Goal: Find specific page/section: Find specific page/section

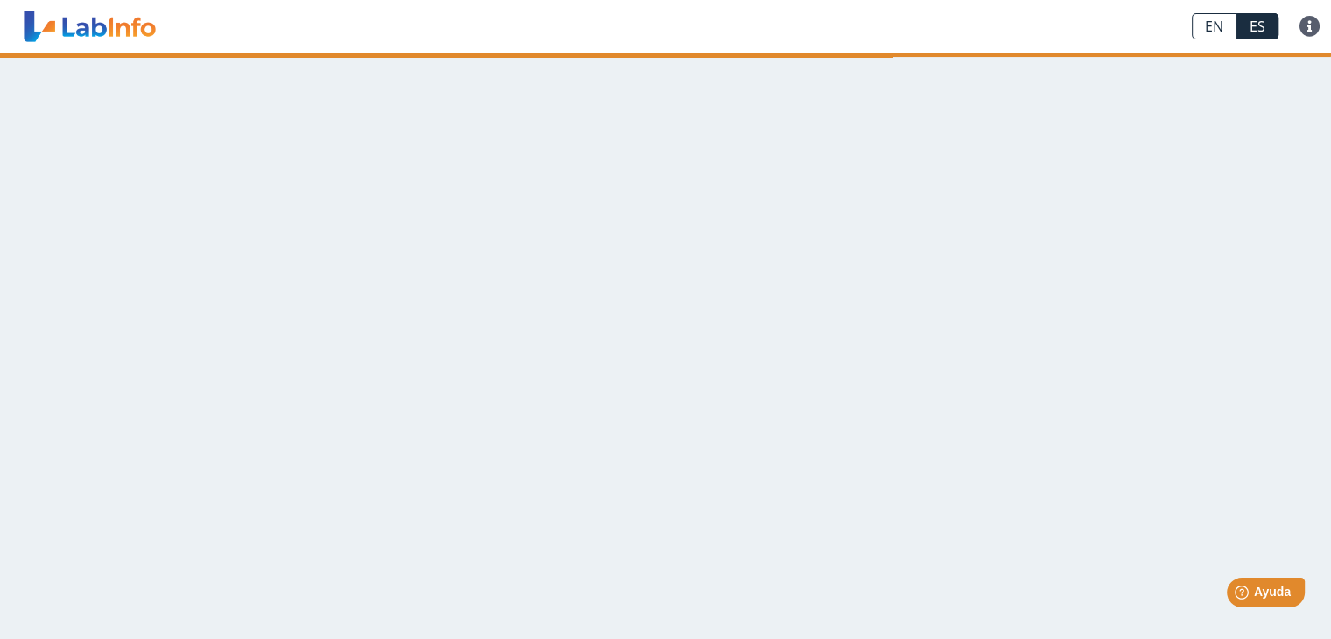
click at [102, 30] on link at bounding box center [90, 26] width 144 height 44
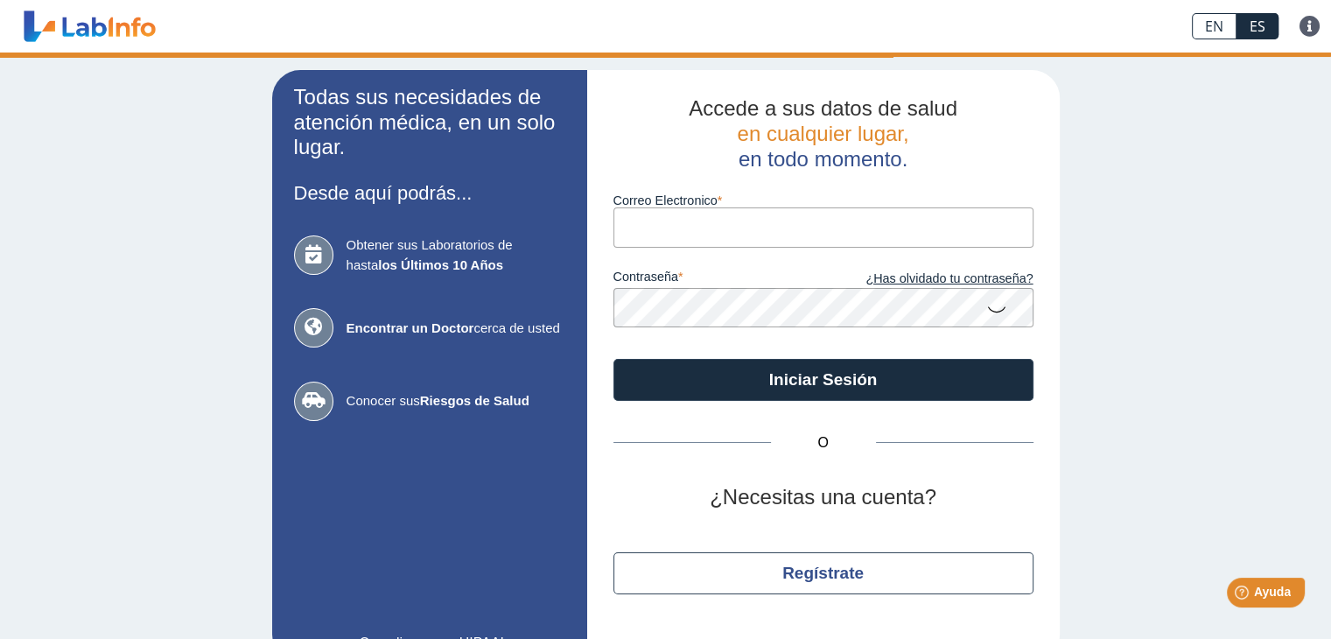
click at [109, 165] on div "Todas sus necesidades de atención médica, en un solo lugar. Desde aquí podrás..…" at bounding box center [665, 367] width 1331 height 628
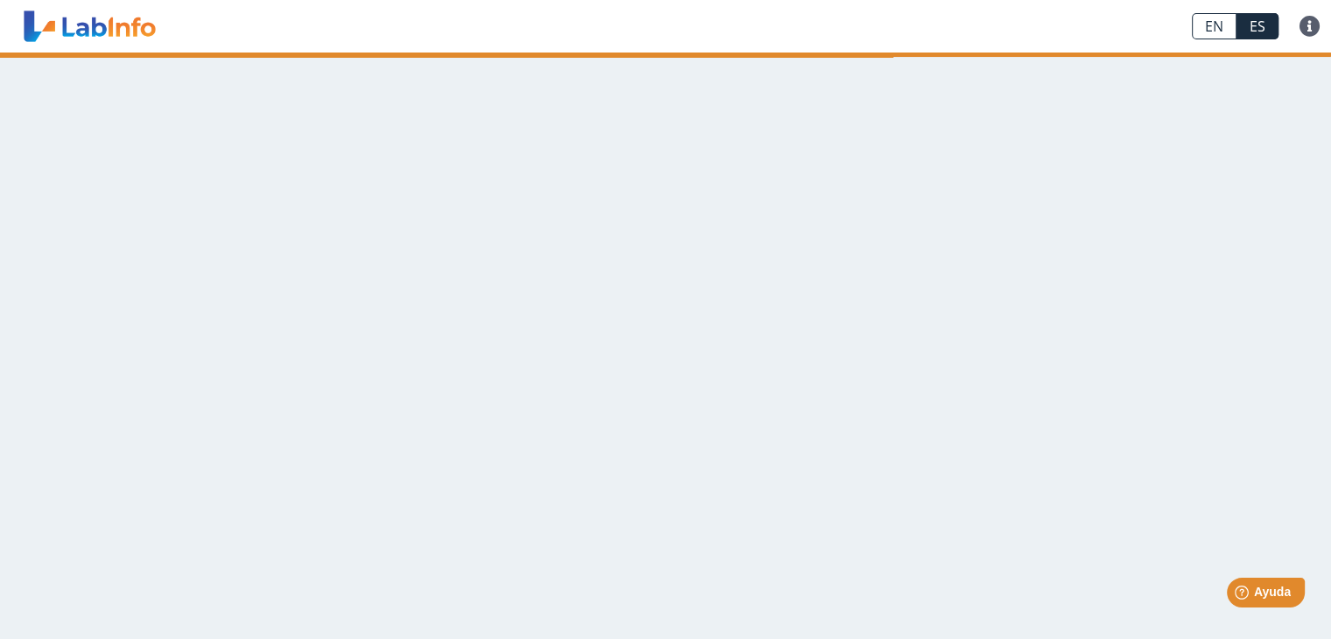
drag, startPoint x: 0, startPoint y: 0, endPoint x: 342, endPoint y: 251, distance: 424.5
click at [342, 251] on main at bounding box center [665, 346] width 1331 height 586
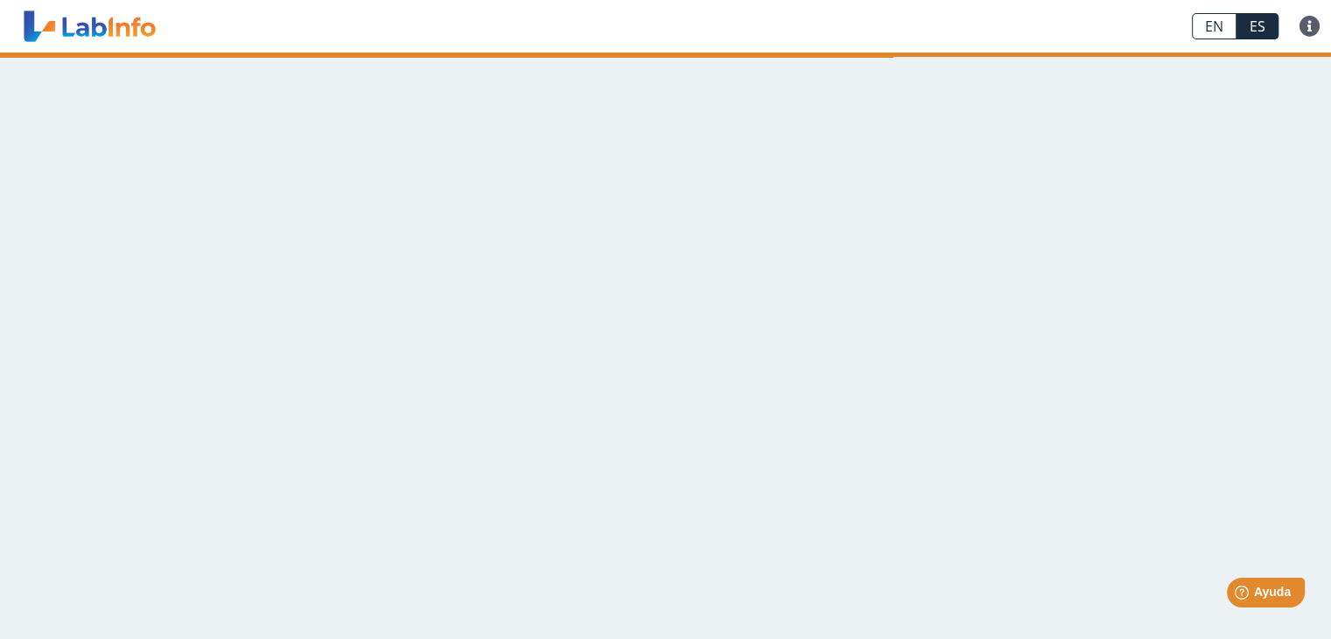
click at [342, 251] on main at bounding box center [665, 346] width 1331 height 586
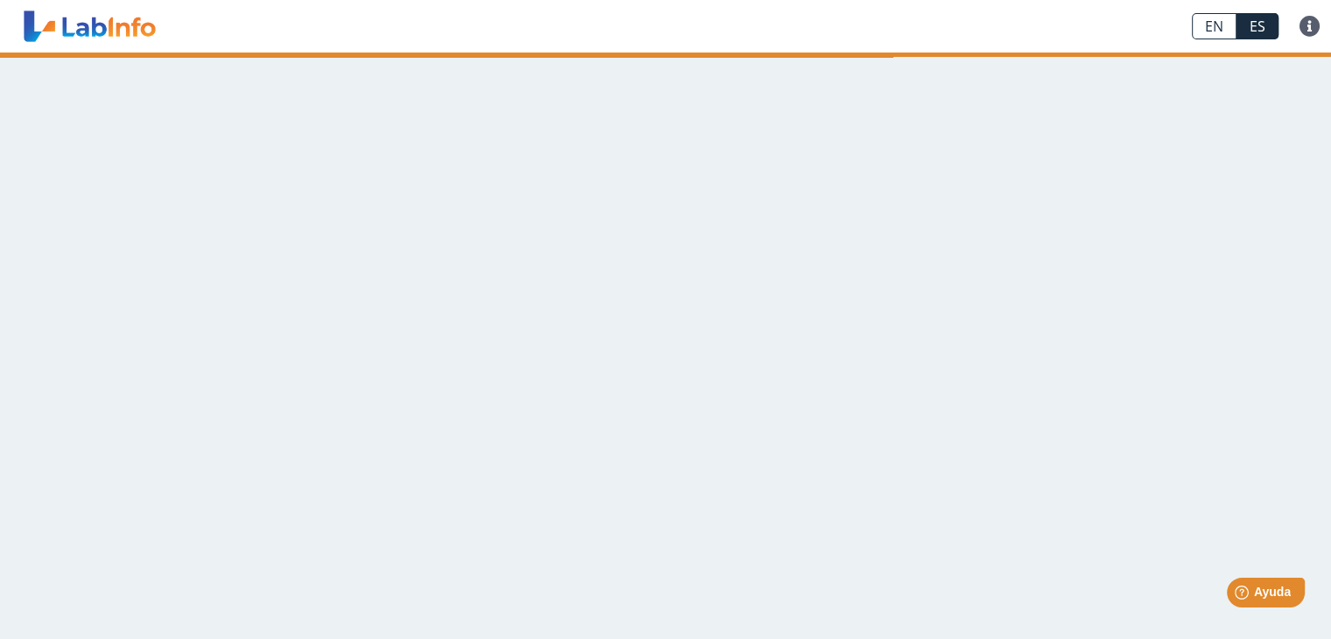
click at [342, 251] on main at bounding box center [665, 346] width 1331 height 586
click at [562, 278] on main at bounding box center [665, 346] width 1331 height 586
click at [1264, 592] on span "Ayuda" at bounding box center [1272, 592] width 39 height 15
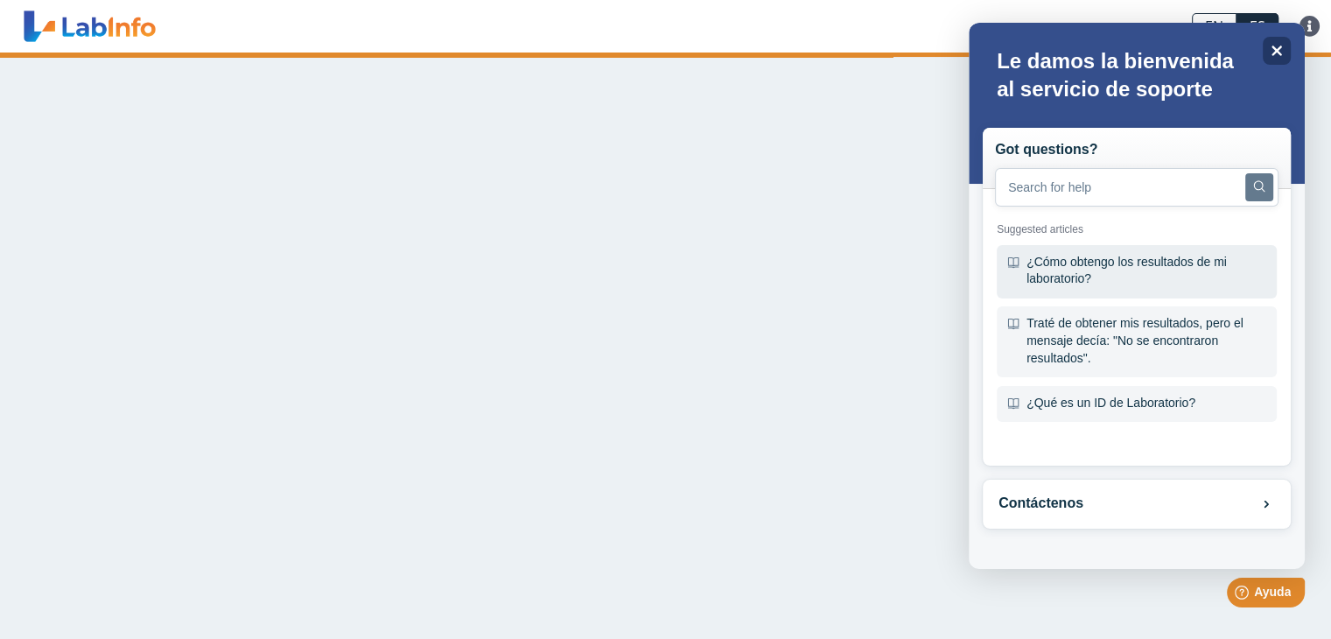
click at [1009, 260] on icon at bounding box center [1013, 262] width 12 height 12
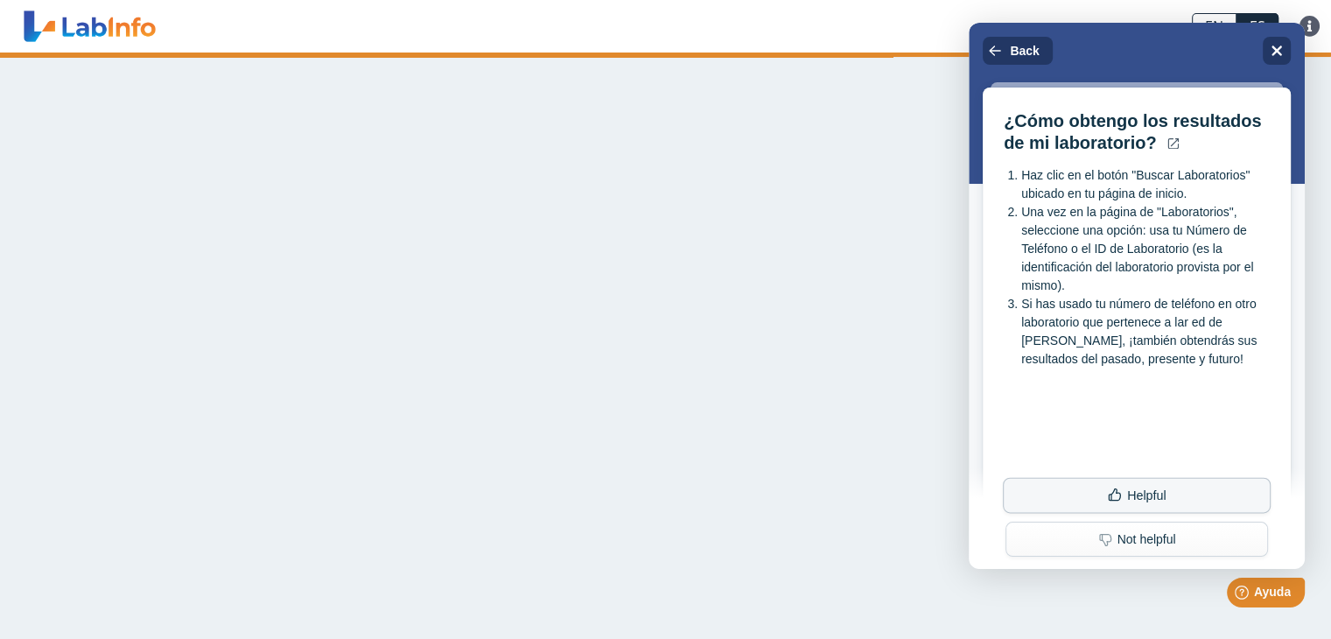
click at [1131, 489] on button "Helpful" at bounding box center [1137, 496] width 268 height 36
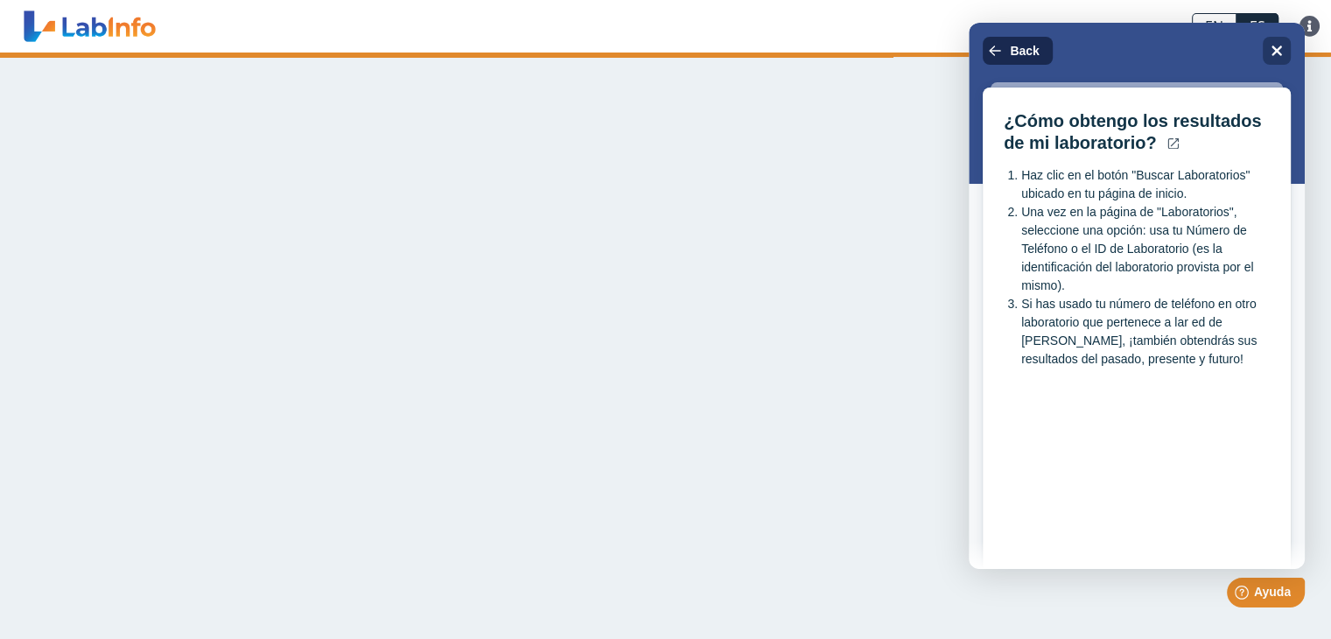
click at [1007, 47] on button "Back" at bounding box center [1018, 51] width 70 height 28
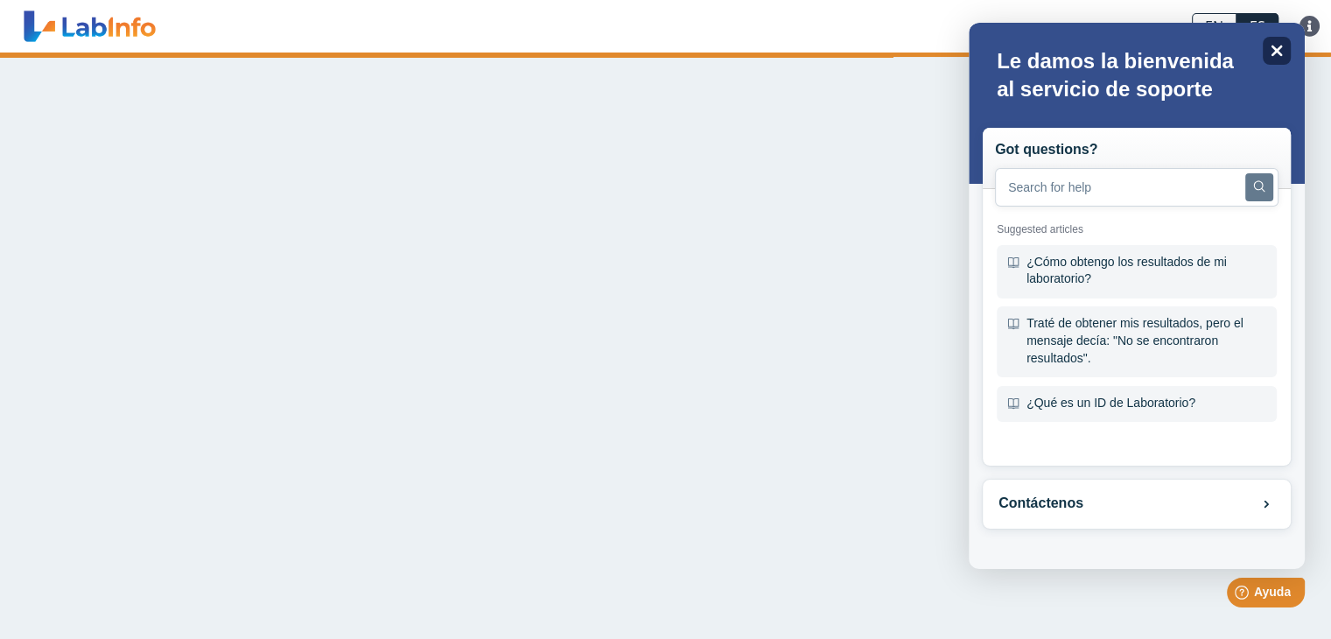
click at [1275, 45] on icon "Close" at bounding box center [1276, 50] width 13 height 13
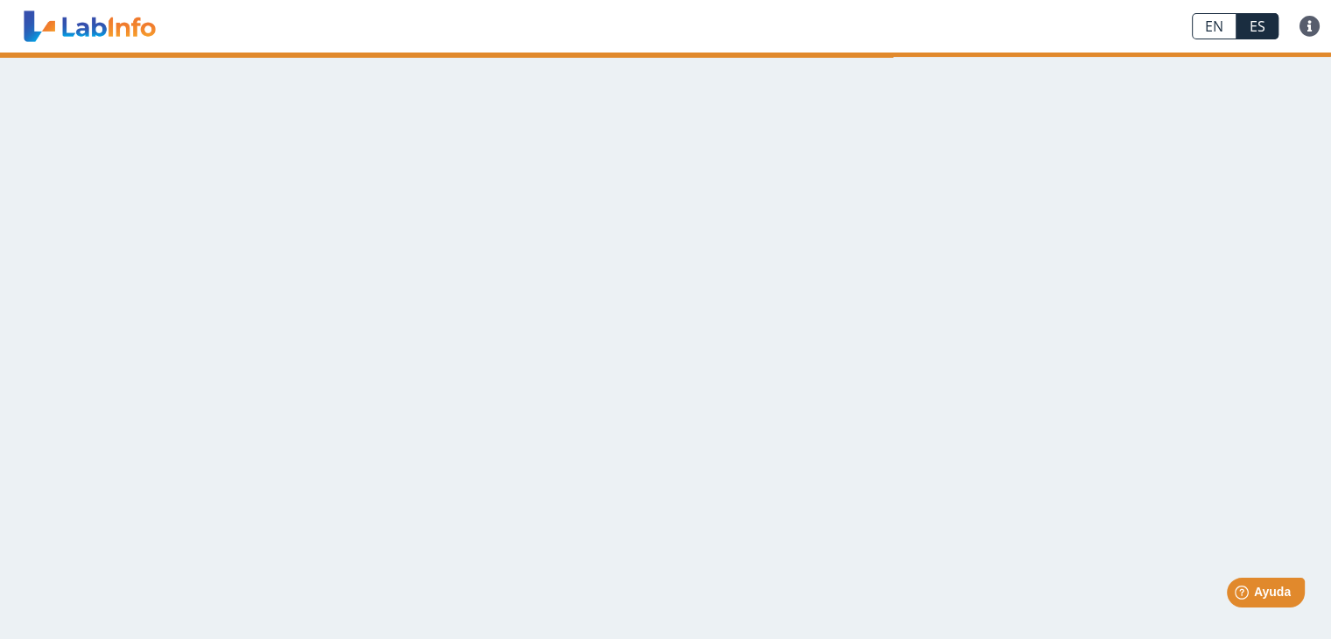
click at [1214, 22] on link "EN" at bounding box center [1214, 26] width 45 height 26
click at [1264, 16] on link "ES" at bounding box center [1258, 26] width 42 height 26
click at [34, 32] on link at bounding box center [90, 26] width 144 height 44
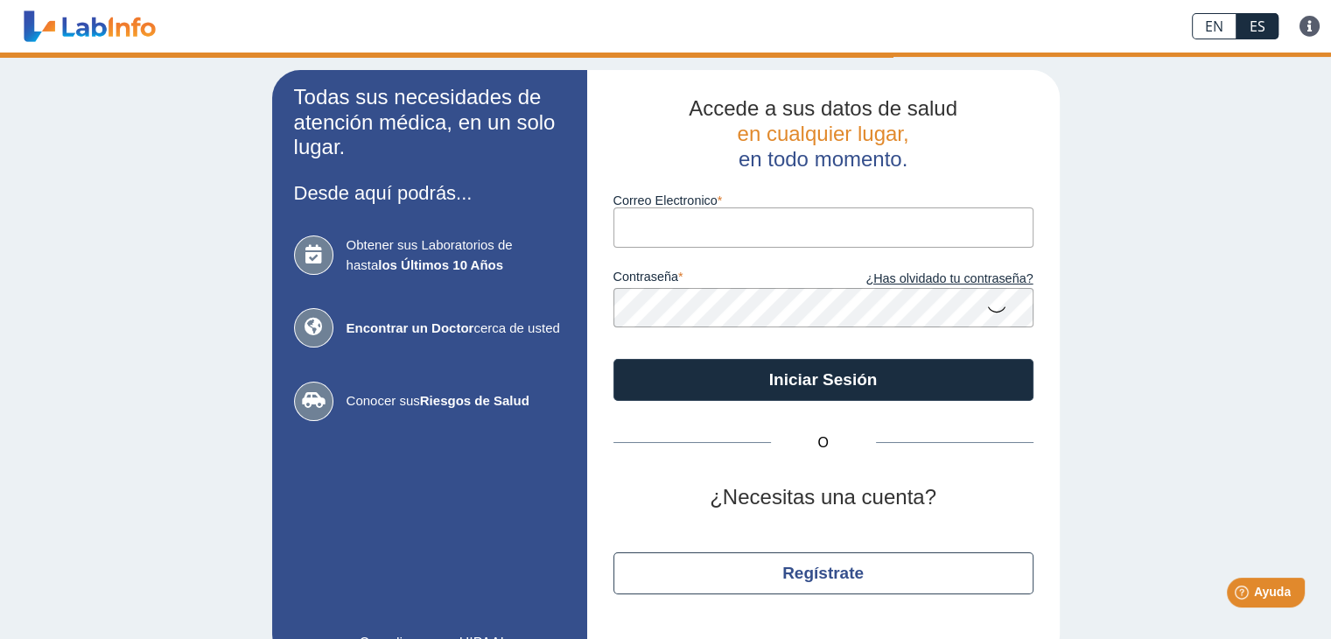
click at [1207, 186] on div "Todas sus necesidades de atención médica, en un solo lugar. Desde aquí podrás..…" at bounding box center [665, 367] width 1331 height 628
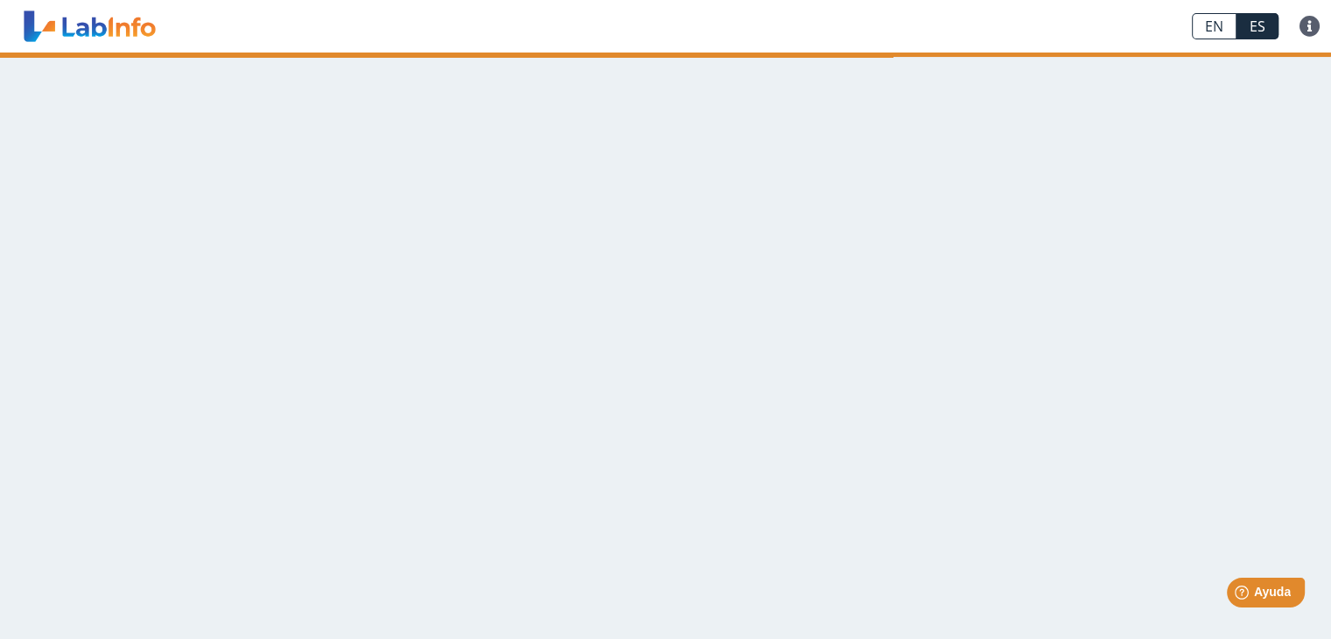
click at [28, 29] on link at bounding box center [90, 26] width 144 height 44
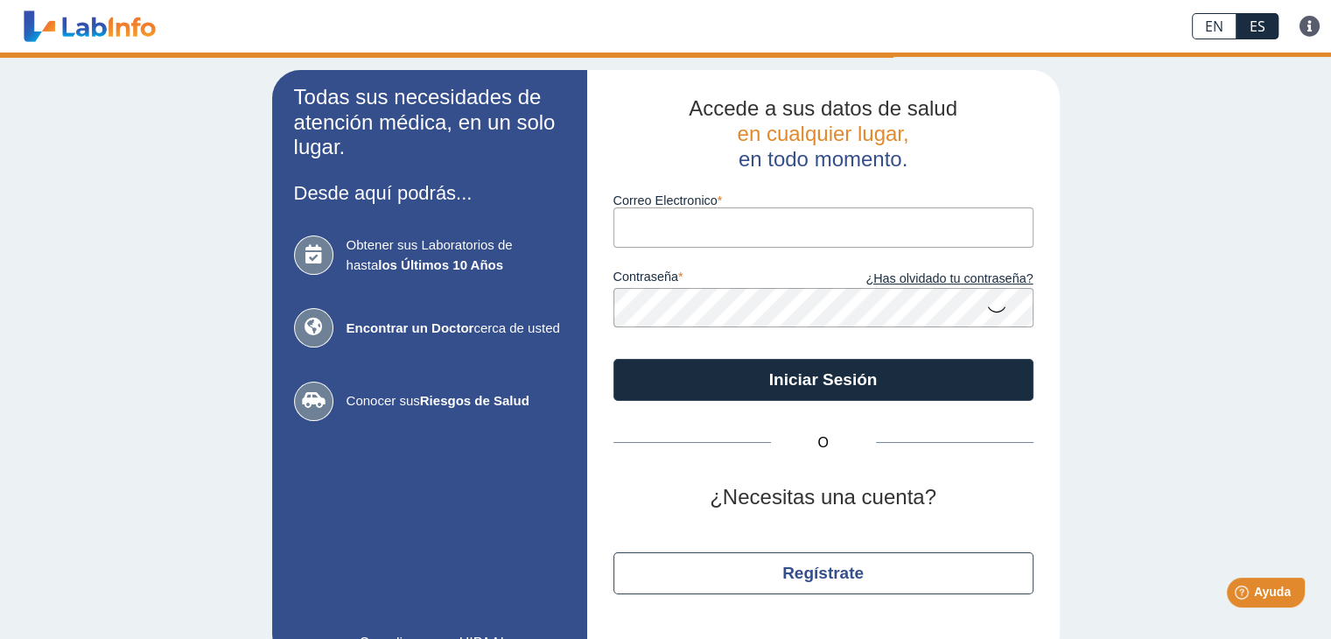
click at [145, 18] on link at bounding box center [90, 26] width 144 height 44
